Goal: Find specific page/section: Find specific page/section

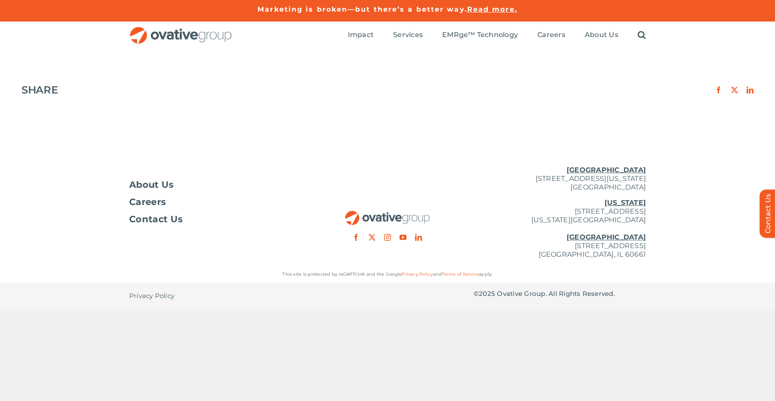
click at [537, 32] on ul "Impact Expert Insights Case Studies Awards & Press Services Media Measurement C…" at bounding box center [497, 36] width 298 height 28
click at [549, 35] on span "Careers" at bounding box center [551, 35] width 28 height 9
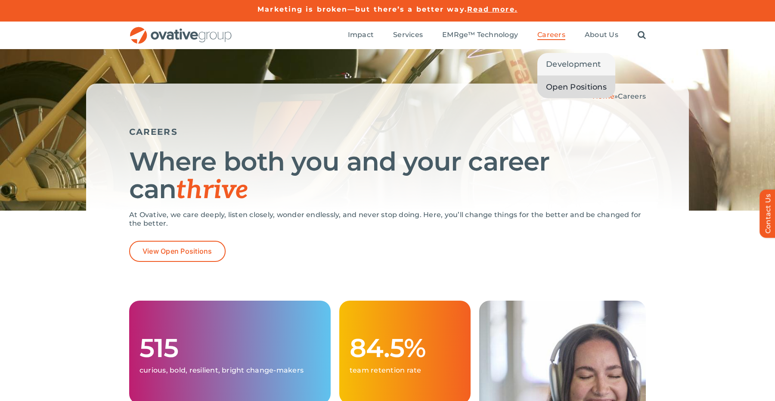
click at [565, 86] on span "Open Positions" at bounding box center [576, 87] width 61 height 12
